Goal: Information Seeking & Learning: Learn about a topic

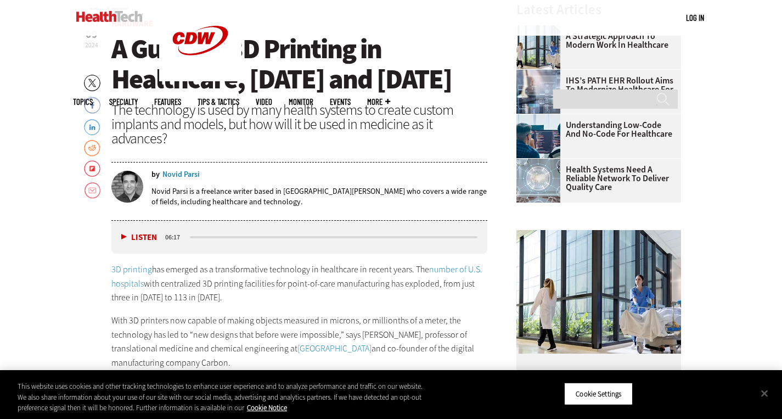
scroll to position [393, 0]
drag, startPoint x: 115, startPoint y: 49, endPoint x: 236, endPoint y: 110, distance: 136.4
click at [236, 94] on h1 "A Guide to 3D Printing in Healthcare, [DATE] and [DATE]" at bounding box center [299, 63] width 376 height 60
copy span "A Guide to 3D Printing in Healthcare, [DATE] and [DATE]"
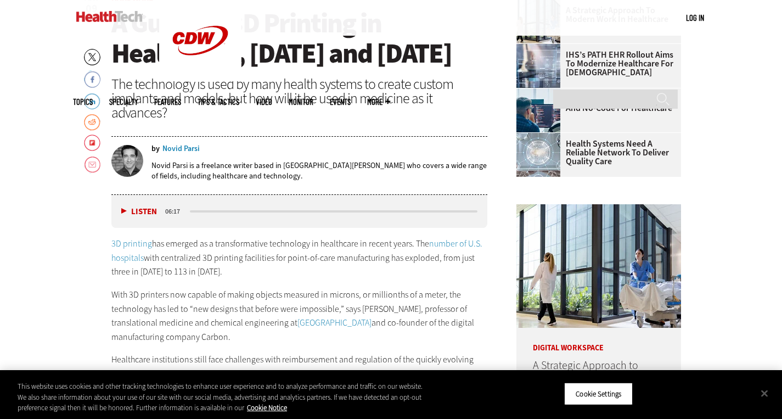
click at [264, 107] on div "The technology is used by many health systems to create custom implants and mod…" at bounding box center [299, 98] width 376 height 43
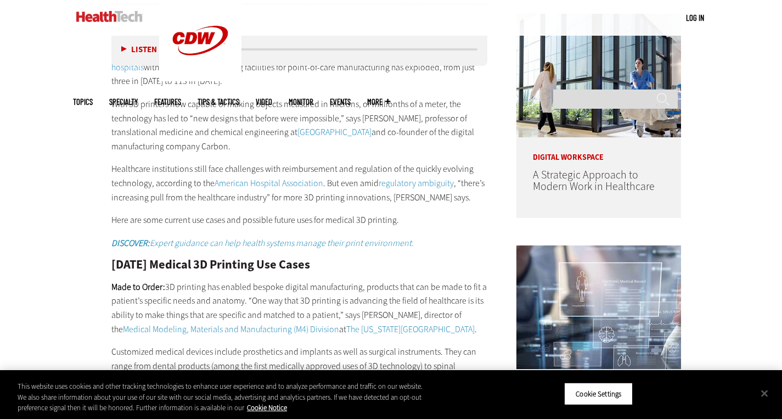
scroll to position [609, 0]
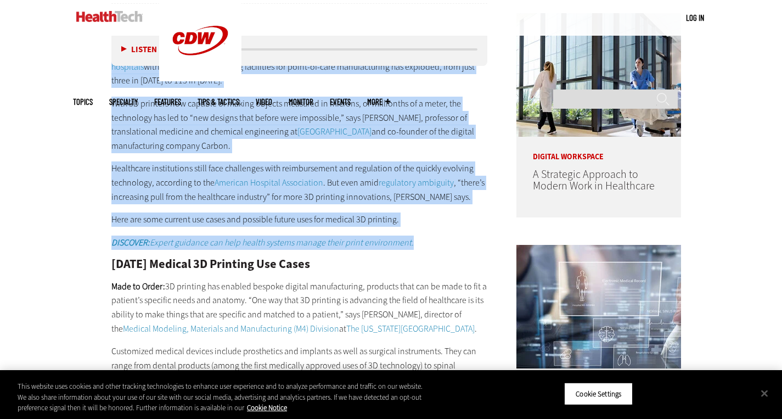
drag, startPoint x: 106, startPoint y: 78, endPoint x: 432, endPoint y: 269, distance: 377.2
copy div "3D printing has emerged as a transformative technology in healthcare in recent …"
click at [170, 227] on p "Here are some current use cases and possible future uses for medical 3D printin…" at bounding box center [299, 219] width 376 height 14
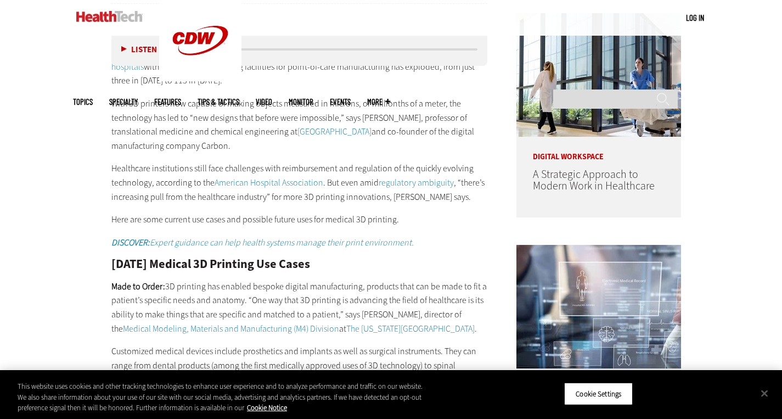
click at [166, 248] on em "Expert guidance can help health systems manage their print environment." at bounding box center [282, 242] width 264 height 12
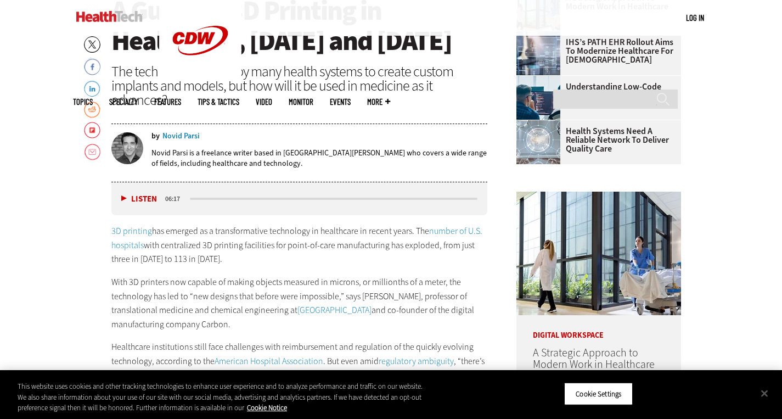
scroll to position [440, 0]
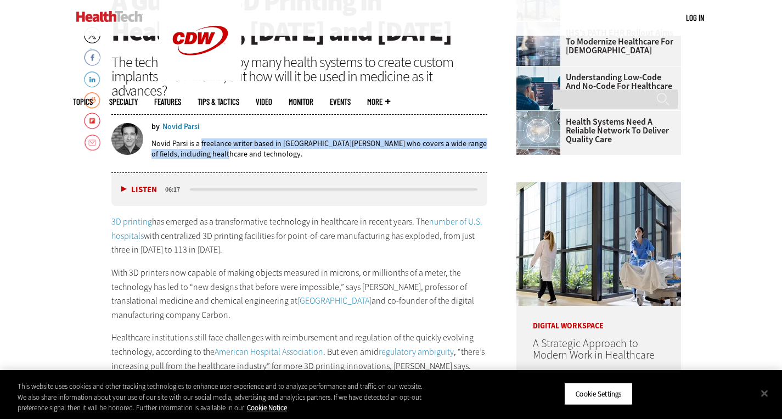
drag, startPoint x: 205, startPoint y: 185, endPoint x: 202, endPoint y: 173, distance: 12.5
click at [202, 159] on p "Novid Parsi is a freelance writer based in [GEOGRAPHIC_DATA][PERSON_NAME] who c…" at bounding box center [319, 148] width 336 height 21
copy p "reelance writer based in St. Louis who covers a wide range of fields, including…"
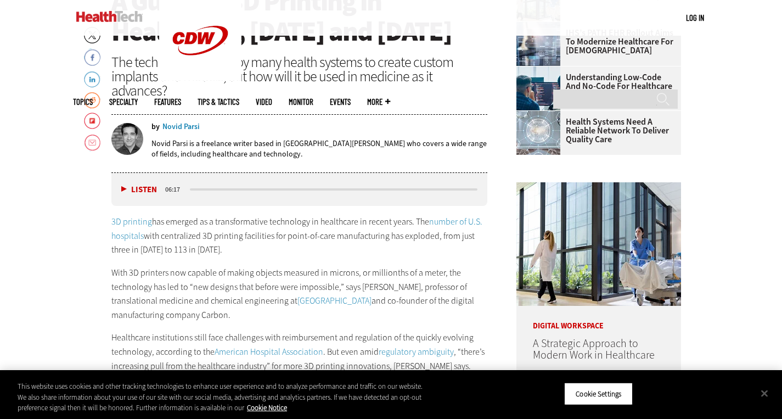
click at [318, 257] on p "3D printing has emerged as a transformative technology in healthcare in recent …" at bounding box center [299, 235] width 376 height 42
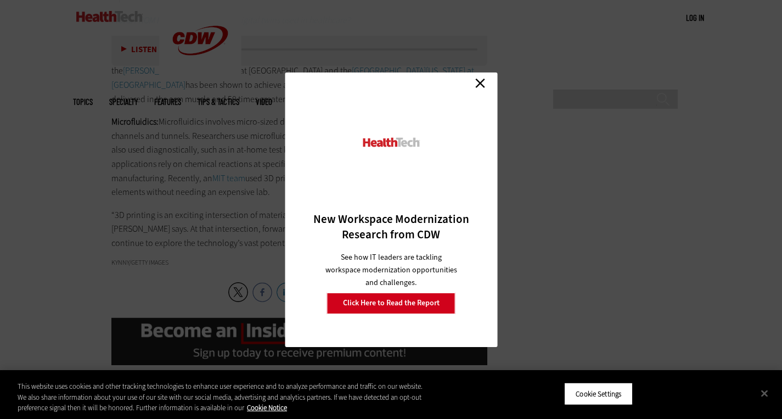
scroll to position [1607, 0]
click at [478, 89] on link "Close" at bounding box center [480, 83] width 16 height 16
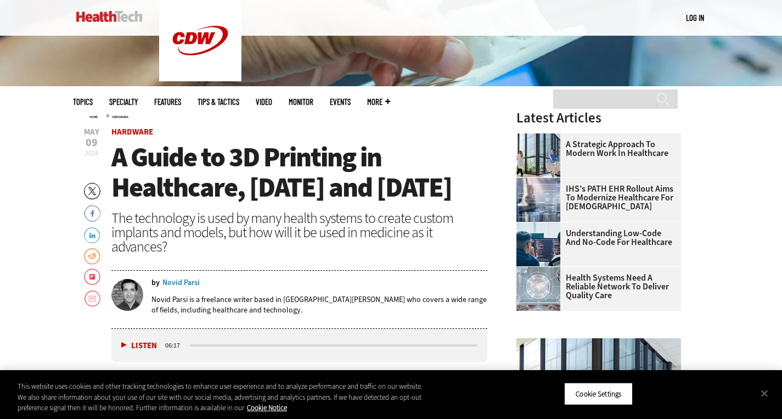
scroll to position [285, 0]
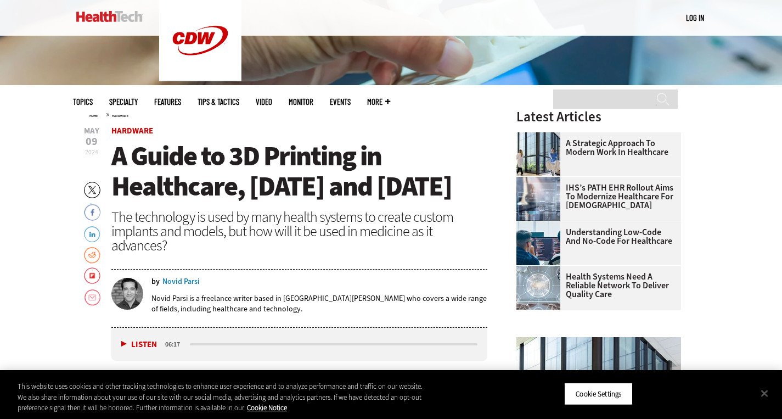
drag, startPoint x: 82, startPoint y: 125, endPoint x: 106, endPoint y: 134, distance: 26.1
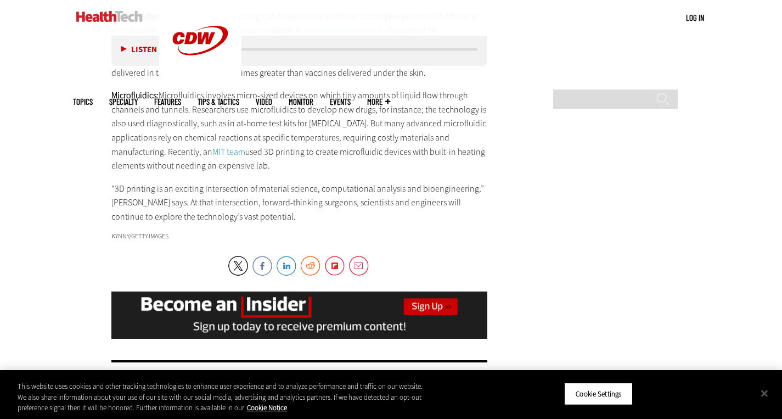
scroll to position [1620, 0]
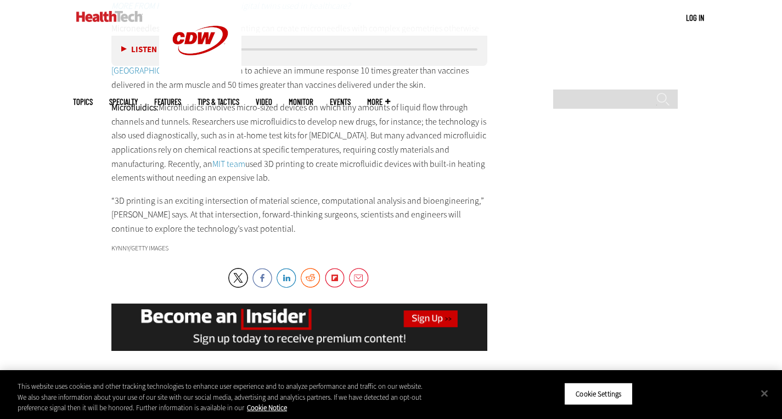
click at [229, 170] on link "MIT team" at bounding box center [228, 164] width 33 height 12
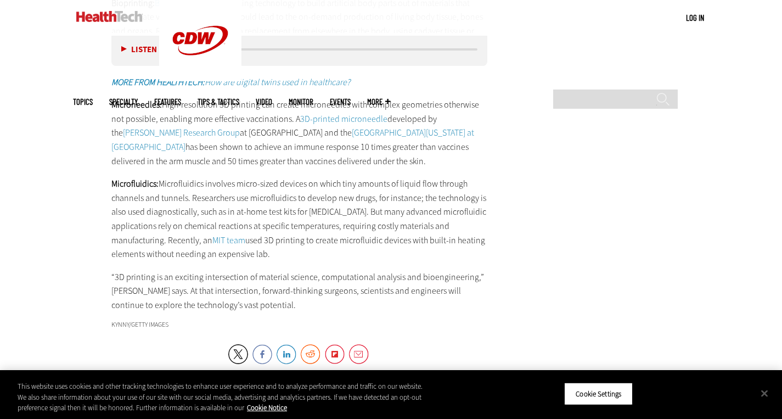
scroll to position [1545, 0]
click at [268, 152] on link "[GEOGRAPHIC_DATA][US_STATE] at [GEOGRAPHIC_DATA]" at bounding box center [292, 139] width 363 height 26
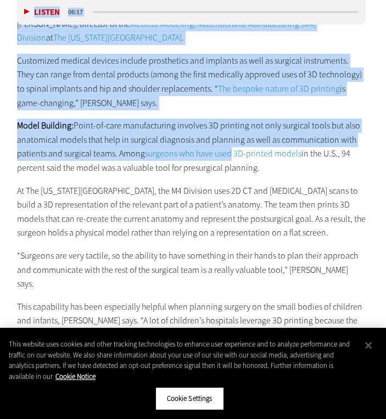
scroll to position [949, 14]
drag, startPoint x: 232, startPoint y: 146, endPoint x: 348, endPoint y: 173, distance: 119.4
click at [348, 173] on p "Model Building: Point-of-care manufacturing involves 3D printing not only surgi…" at bounding box center [190, 146] width 348 height 56
click at [332, 149] on p "Model Building: Point-of-care manufacturing involves 3D printing not only surgi…" at bounding box center [190, 146] width 348 height 56
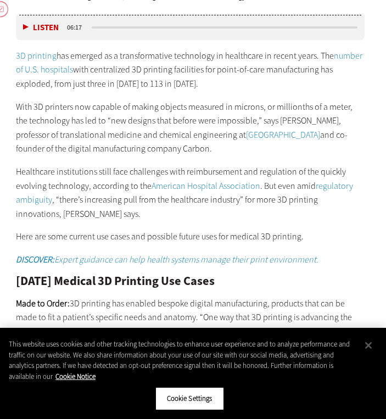
scroll to position [626, 14]
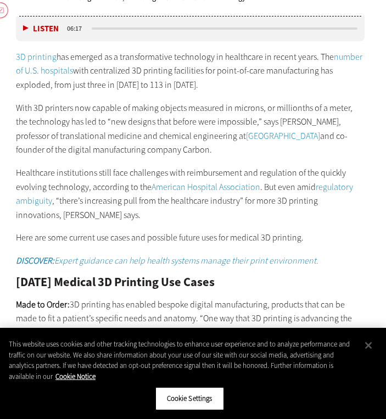
click at [323, 185] on link "regulatory ambiguity" at bounding box center [184, 194] width 337 height 26
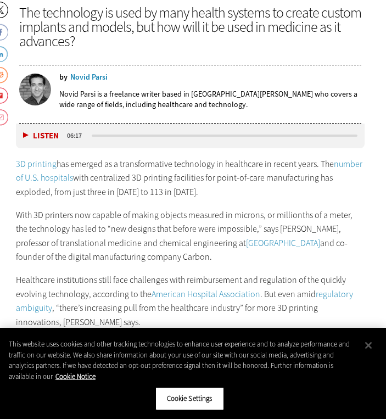
scroll to position [522, 14]
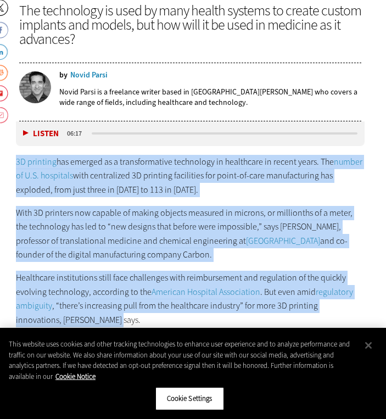
drag, startPoint x: 12, startPoint y: 157, endPoint x: 360, endPoint y: 315, distance: 382.8
click at [371, 343] on button "Close" at bounding box center [368, 345] width 24 height 24
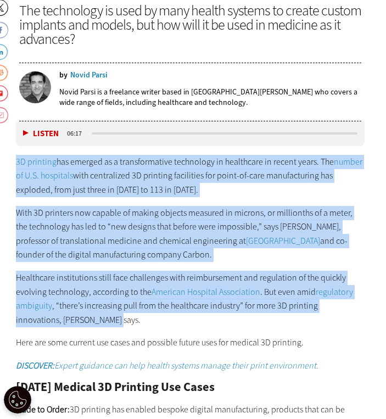
click at [22, 165] on link "3D printing" at bounding box center [36, 162] width 41 height 12
click at [60, 160] on p "3D printing has emerged as a transformative technology in healthcare in recent …" at bounding box center [190, 176] width 348 height 42
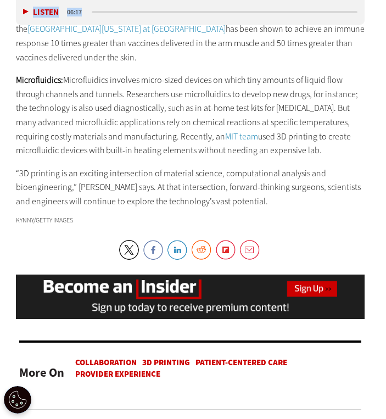
scroll to position [1862, 14]
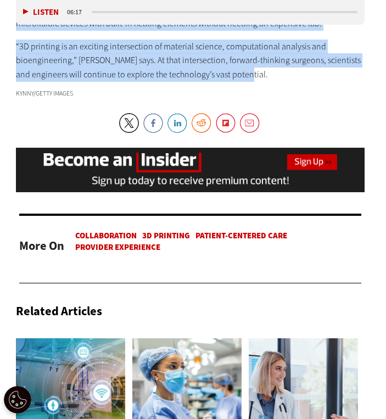
drag, startPoint x: 11, startPoint y: 159, endPoint x: 274, endPoint y: 42, distance: 287.8
copy div "3D printing has emerged as a transformative technology in healthcare in recent …"
click at [274, 42] on p "“3D printing is an exciting intersection of material science, computational ana…" at bounding box center [190, 60] width 348 height 42
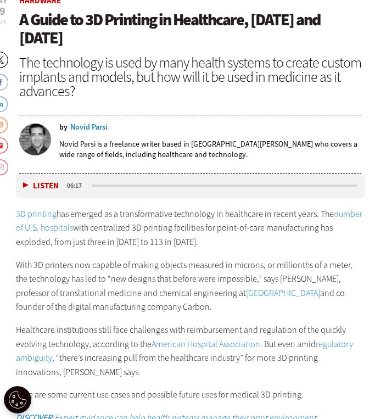
scroll to position [472, 14]
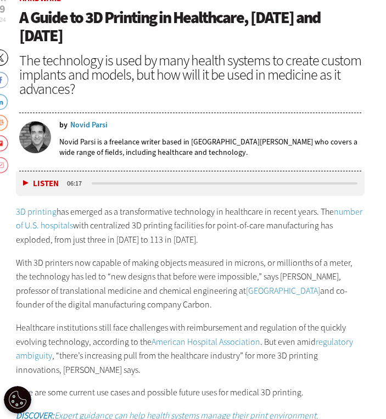
click at [87, 122] on div "Novid Parsi" at bounding box center [88, 125] width 37 height 8
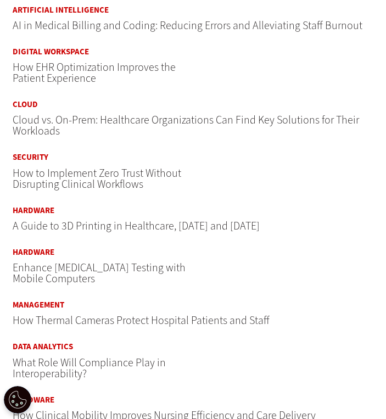
scroll to position [521, 0]
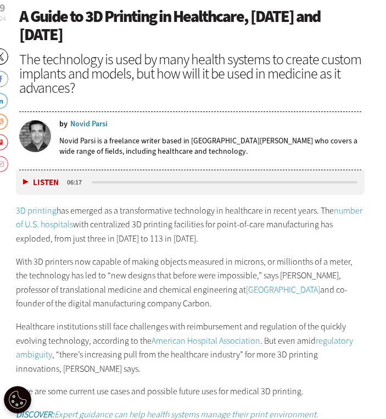
click at [239, 341] on link "American Hospital Association" at bounding box center [205, 341] width 109 height 12
